Goal: Information Seeking & Learning: Learn about a topic

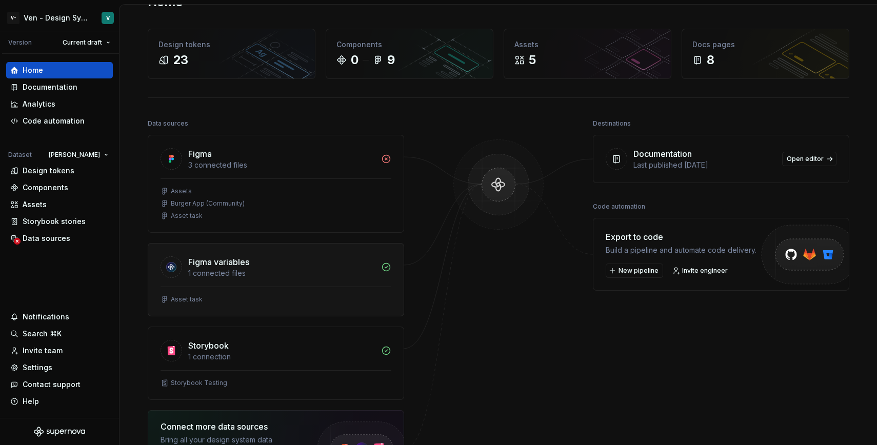
scroll to position [32, 0]
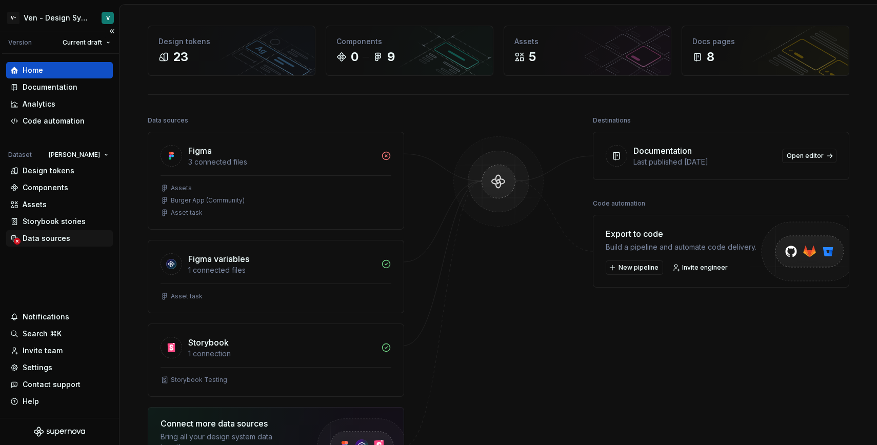
click at [59, 235] on div "Data sources" at bounding box center [47, 238] width 48 height 10
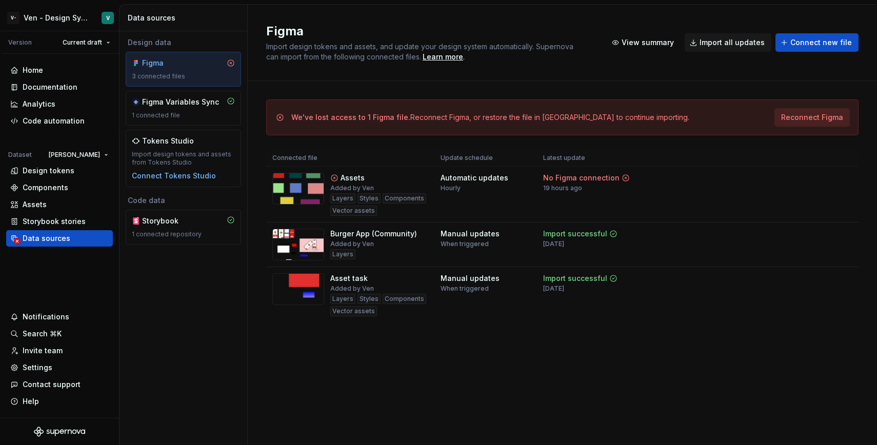
click at [834, 118] on span "Reconnect Figma" at bounding box center [812, 117] width 62 height 10
click at [59, 124] on div "Code automation" at bounding box center [54, 121] width 62 height 10
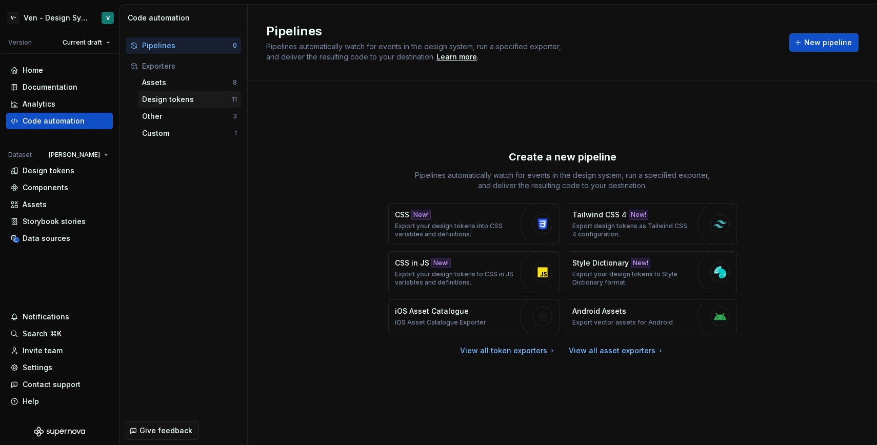
click at [191, 105] on div "Design tokens 11" at bounding box center [189, 99] width 103 height 16
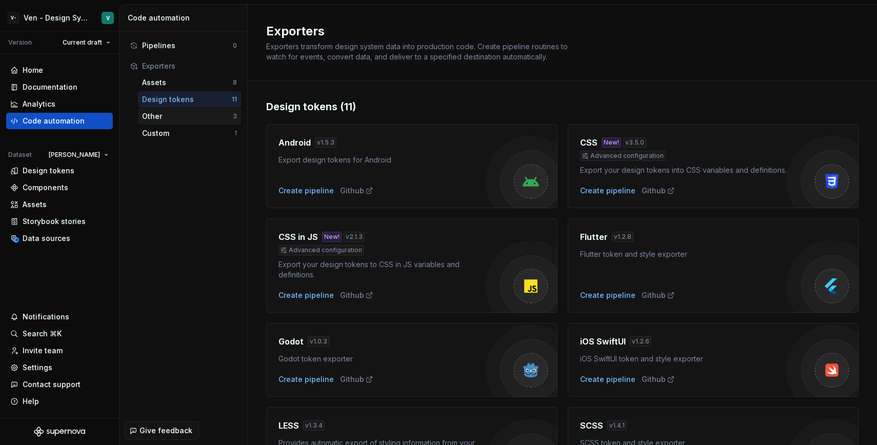
click at [193, 113] on div "Other" at bounding box center [187, 116] width 91 height 10
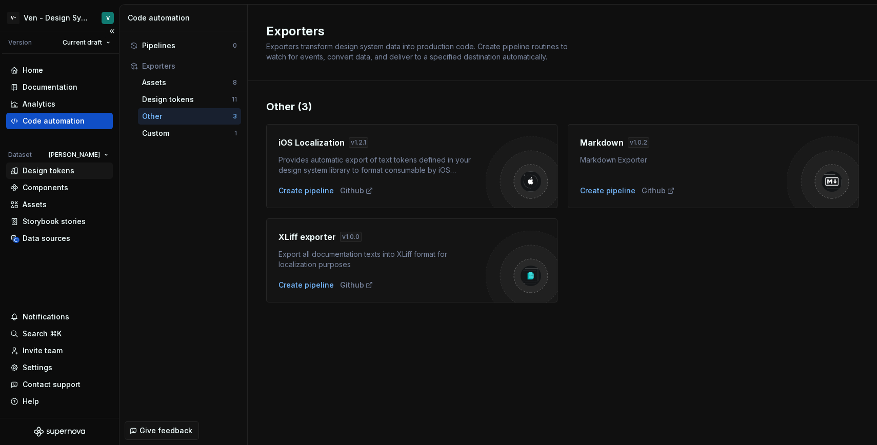
click at [66, 167] on div "Design tokens" at bounding box center [49, 171] width 52 height 10
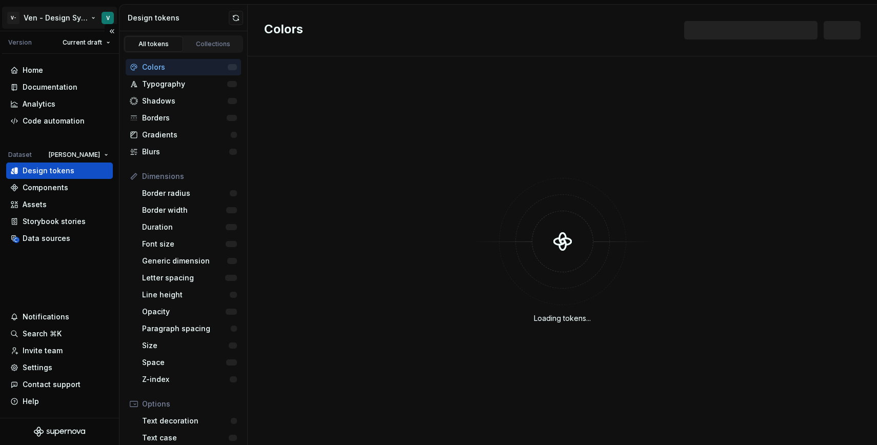
click at [62, 16] on html "V- Ven - Design System Test V Version Current draft Home Documentation Analytic…" at bounding box center [438, 222] width 877 height 445
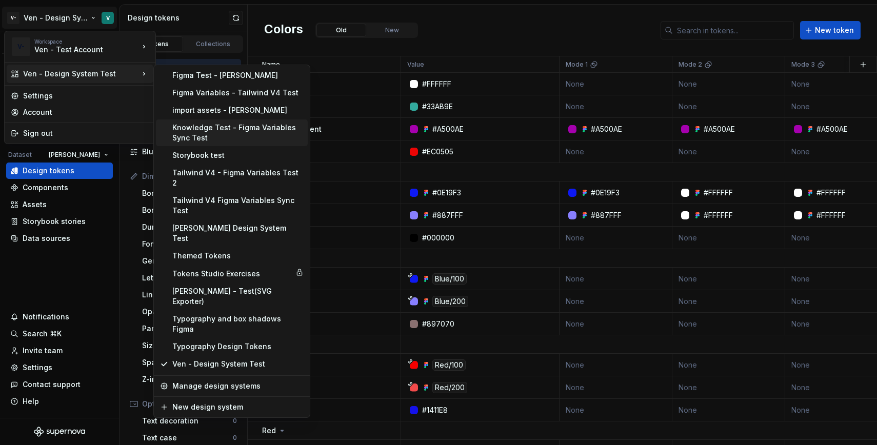
click at [250, 132] on div "Knowledge Test - Figma Variables Sync Test" at bounding box center [237, 133] width 131 height 21
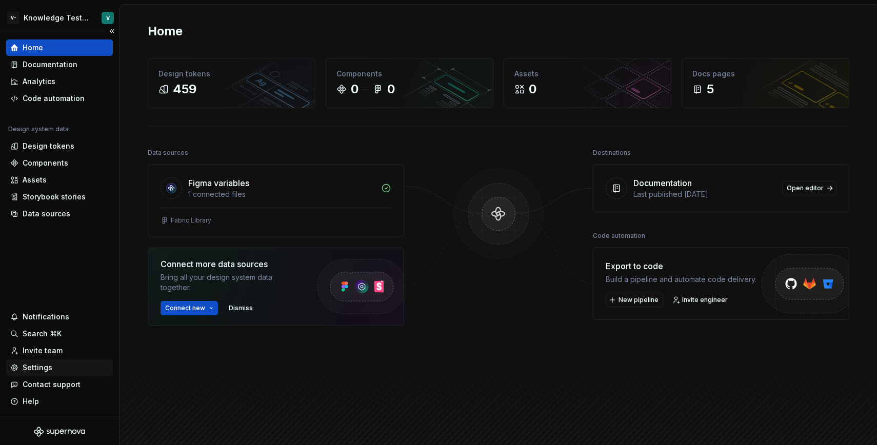
click at [72, 370] on div "Settings" at bounding box center [59, 367] width 98 height 10
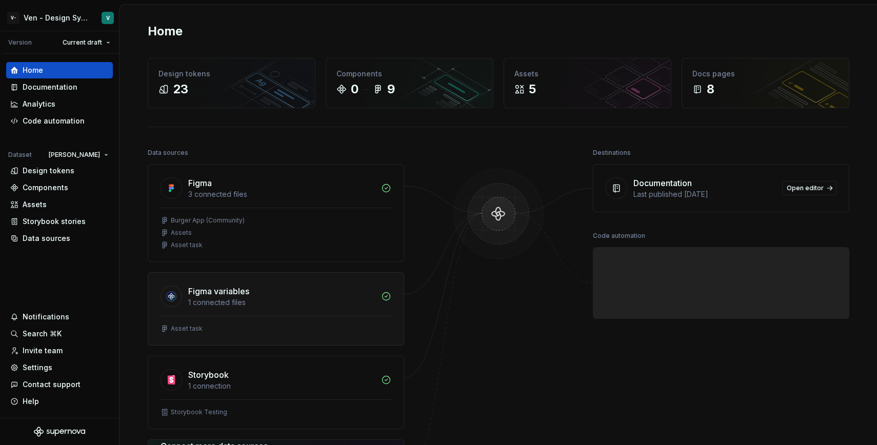
click at [235, 294] on div "Figma variables" at bounding box center [218, 291] width 61 height 12
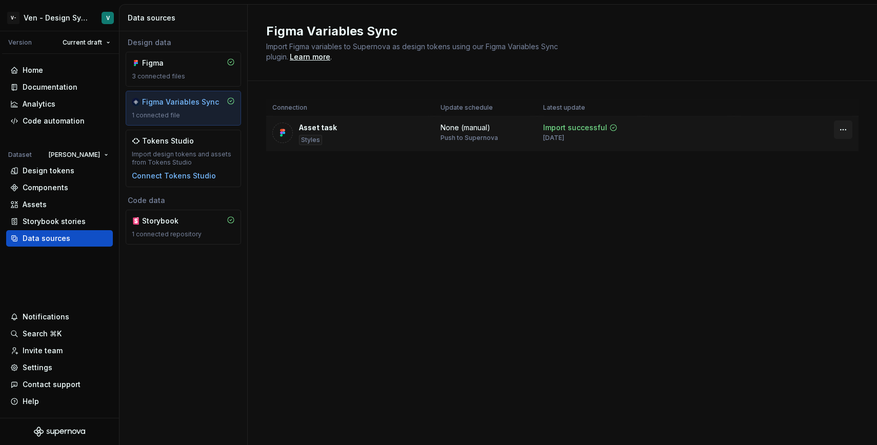
click at [840, 123] on html "V- Ven - Design System Test V Version Current draft Home Documentation Analytic…" at bounding box center [438, 222] width 877 height 445
click at [652, 170] on html "V- Ven - Design System Test V Version Current draft Home Documentation Analytic…" at bounding box center [438, 222] width 877 height 445
